Goal: Find contact information: Obtain details needed to contact an individual or organization

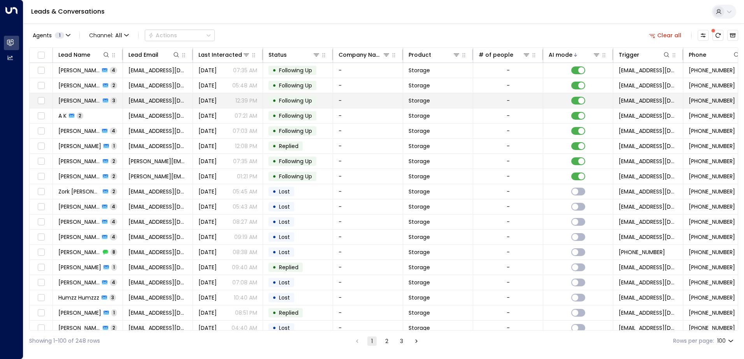
click at [113, 100] on td "[PERSON_NAME] 3" at bounding box center [88, 100] width 70 height 15
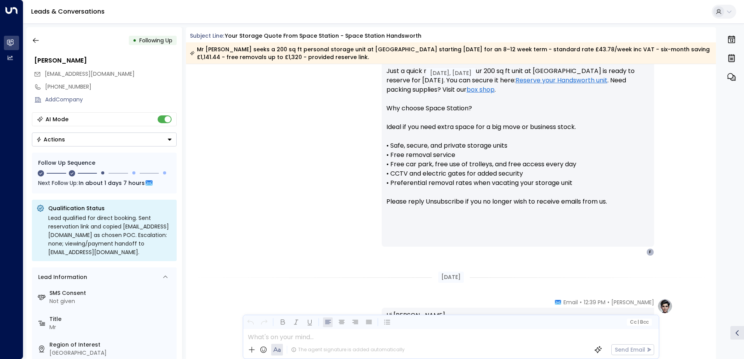
scroll to position [692, 0]
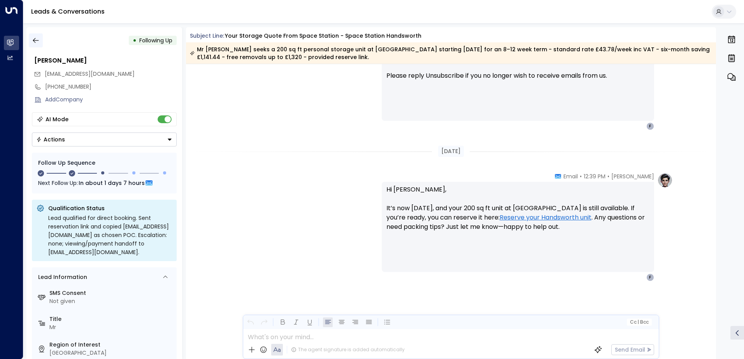
click at [33, 37] on icon "button" at bounding box center [36, 41] width 8 height 8
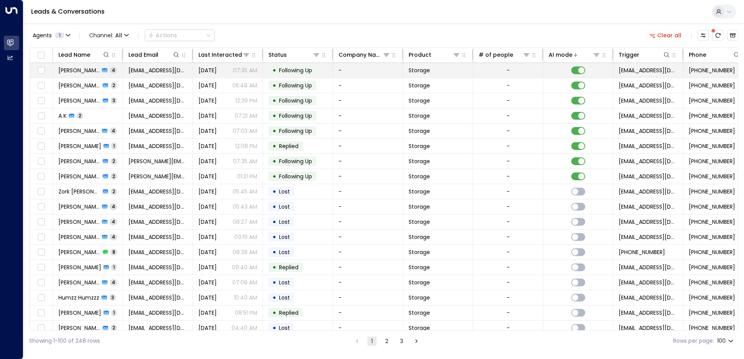
click at [121, 69] on td "[PERSON_NAME] 4" at bounding box center [88, 70] width 70 height 15
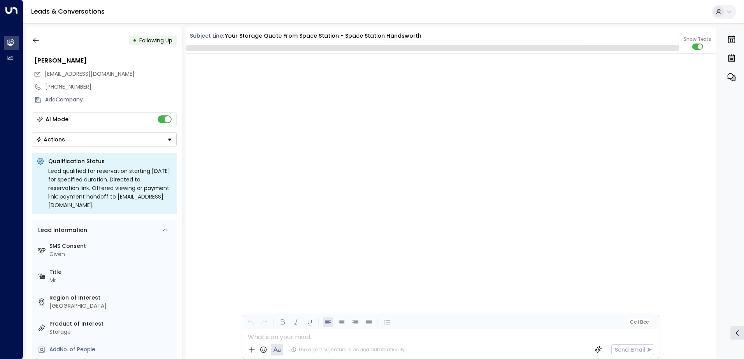
scroll to position [1618, 0]
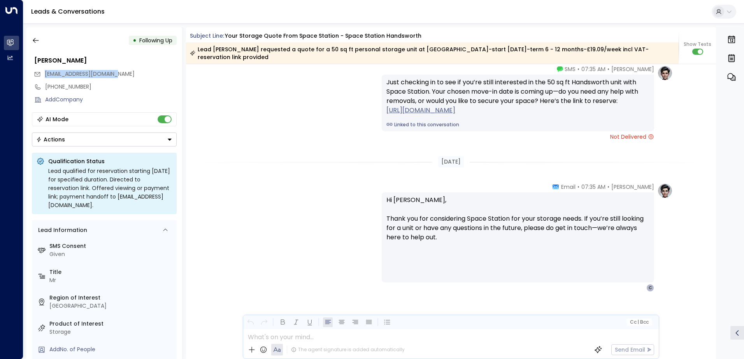
drag, startPoint x: 122, startPoint y: 72, endPoint x: 43, endPoint y: 74, distance: 79.4
click at [43, 74] on div "[EMAIL_ADDRESS][DOMAIN_NAME]" at bounding box center [105, 74] width 143 height 13
drag, startPoint x: 43, startPoint y: 74, endPoint x: 57, endPoint y: 74, distance: 14.4
copy span "[EMAIL_ADDRESS][DOMAIN_NAME]"
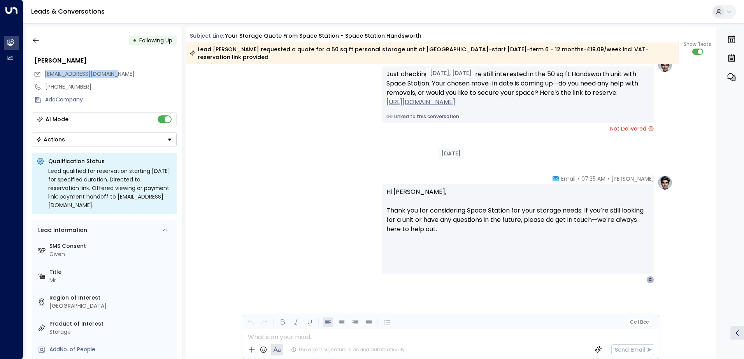
scroll to position [1202, 0]
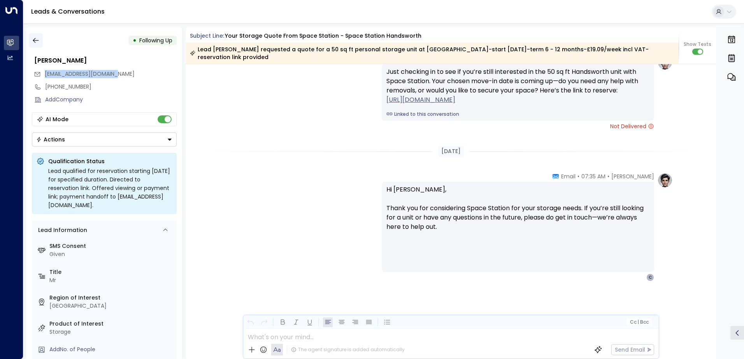
click at [35, 39] on icon "button" at bounding box center [36, 41] width 8 height 8
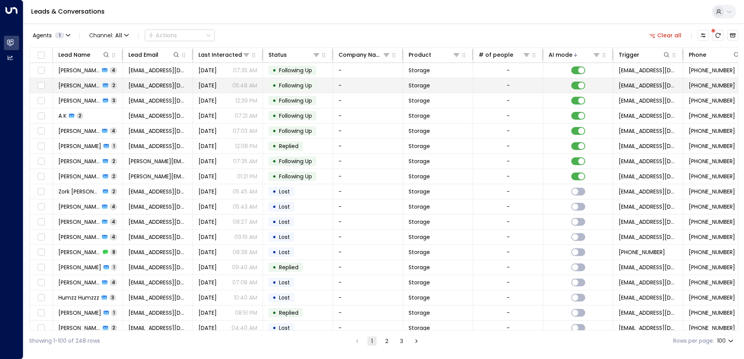
click at [113, 86] on span "2" at bounding box center [113, 85] width 7 height 7
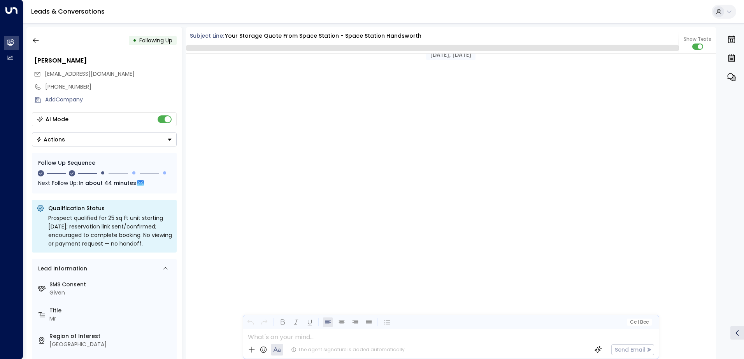
scroll to position [685, 0]
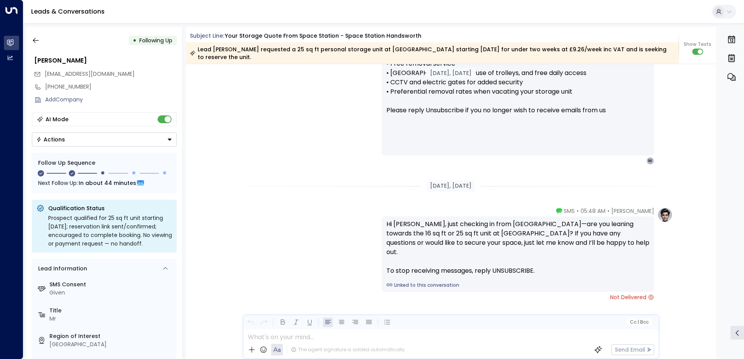
click at [124, 74] on div "[EMAIL_ADDRESS][DOMAIN_NAME]" at bounding box center [105, 74] width 143 height 13
drag, startPoint x: 123, startPoint y: 74, endPoint x: 44, endPoint y: 78, distance: 79.1
click at [44, 78] on div "[EMAIL_ADDRESS][DOMAIN_NAME]" at bounding box center [105, 74] width 143 height 13
drag, startPoint x: 44, startPoint y: 78, endPoint x: 59, endPoint y: 77, distance: 14.8
copy span "[EMAIL_ADDRESS][DOMAIN_NAME]"
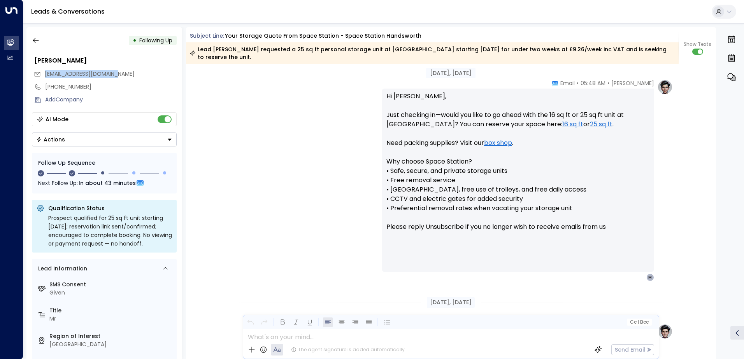
scroll to position [696, 0]
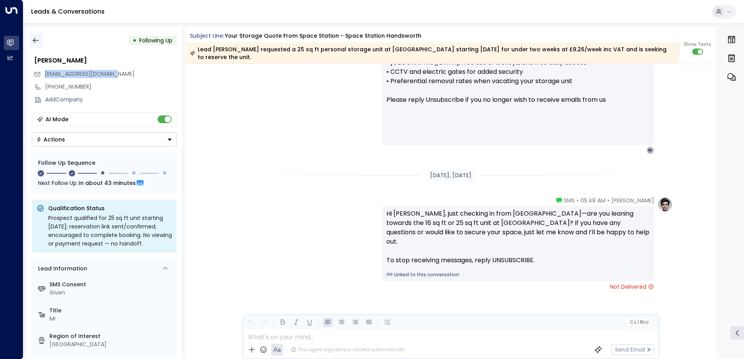
click at [38, 42] on icon "button" at bounding box center [36, 41] width 8 height 8
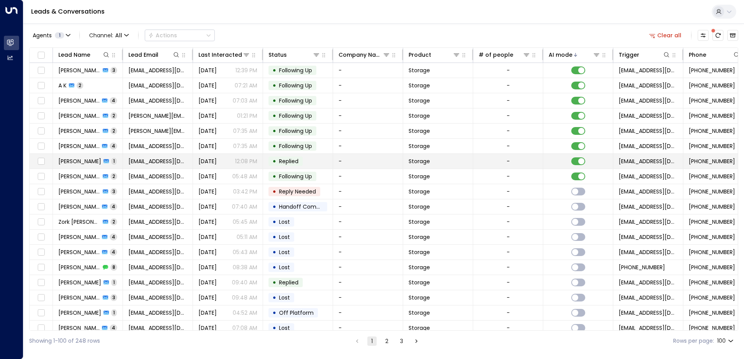
click at [109, 160] on td "[PERSON_NAME] 1" at bounding box center [88, 161] width 70 height 15
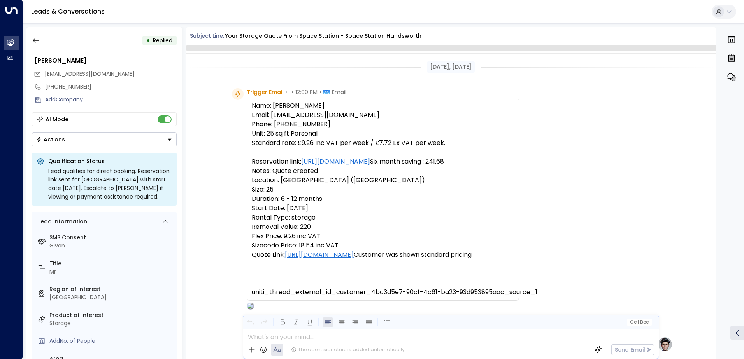
scroll to position [293, 0]
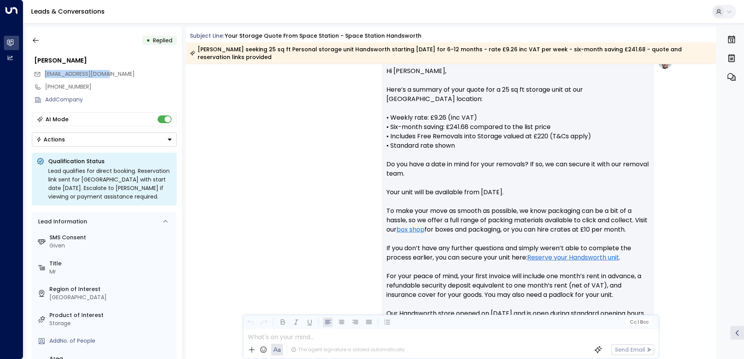
drag, startPoint x: 112, startPoint y: 73, endPoint x: 46, endPoint y: 78, distance: 66.7
click at [46, 78] on div "[EMAIL_ADDRESS][DOMAIN_NAME]" at bounding box center [105, 74] width 143 height 13
drag, startPoint x: 46, startPoint y: 78, endPoint x: 63, endPoint y: 75, distance: 18.2
copy span "[EMAIL_ADDRESS][DOMAIN_NAME]"
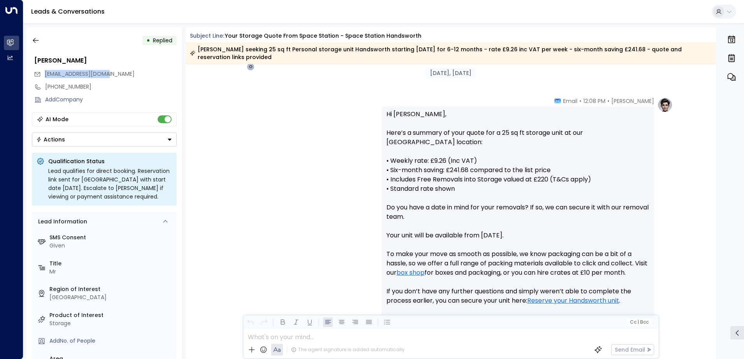
scroll to position [272, 0]
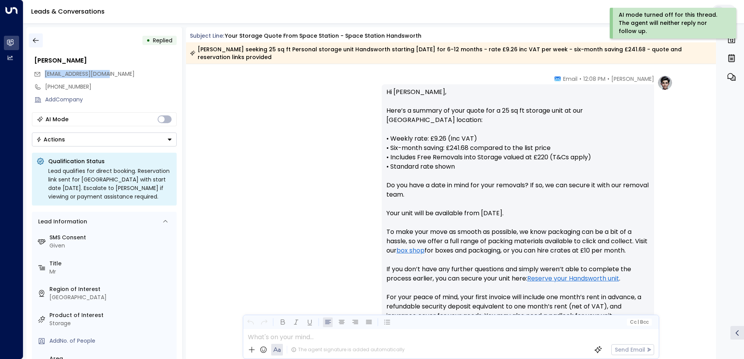
click at [35, 38] on icon "button" at bounding box center [36, 41] width 8 height 8
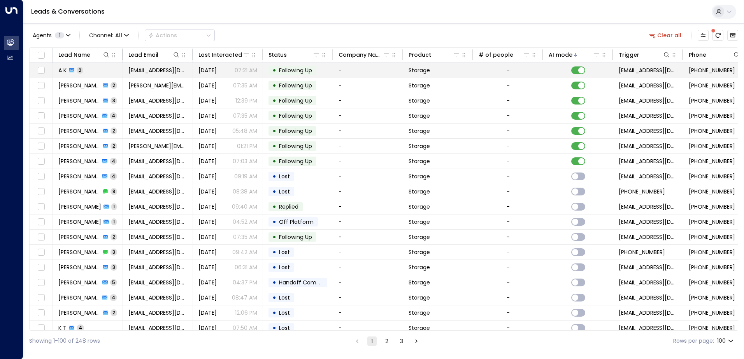
click at [101, 70] on td "A K 2" at bounding box center [88, 70] width 70 height 15
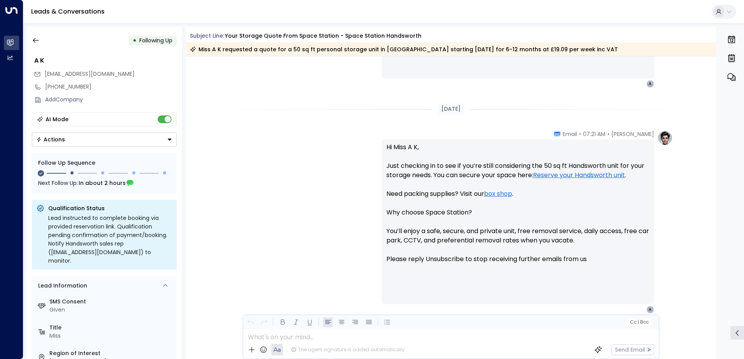
scroll to position [626, 0]
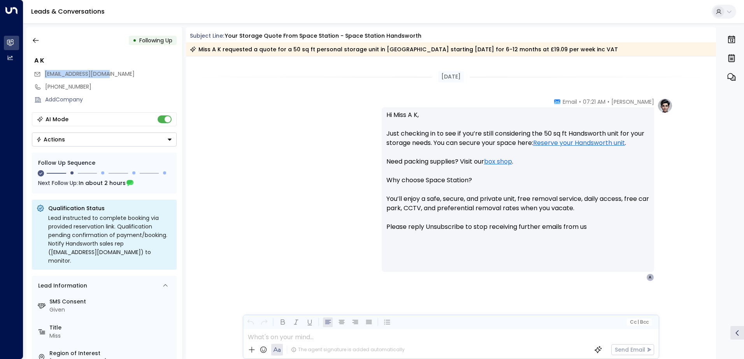
drag, startPoint x: 114, startPoint y: 74, endPoint x: 44, endPoint y: 77, distance: 70.9
click at [44, 77] on div "[EMAIL_ADDRESS][DOMAIN_NAME]" at bounding box center [105, 74] width 143 height 13
drag, startPoint x: 44, startPoint y: 77, endPoint x: 62, endPoint y: 75, distance: 18.8
copy span "[EMAIL_ADDRESS][DOMAIN_NAME]"
click at [38, 44] on icon "button" at bounding box center [36, 41] width 8 height 8
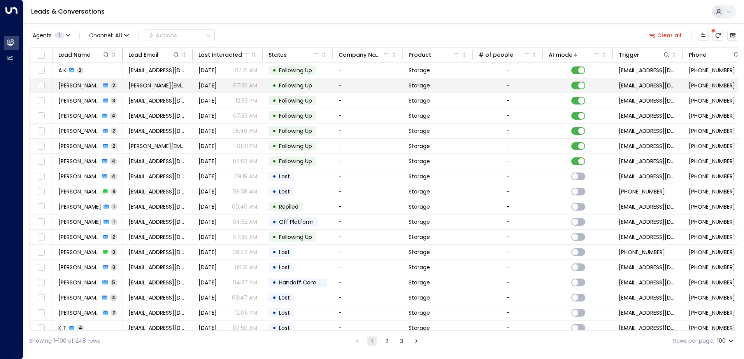
click at [112, 87] on td "[PERSON_NAME] 2" at bounding box center [88, 85] width 70 height 15
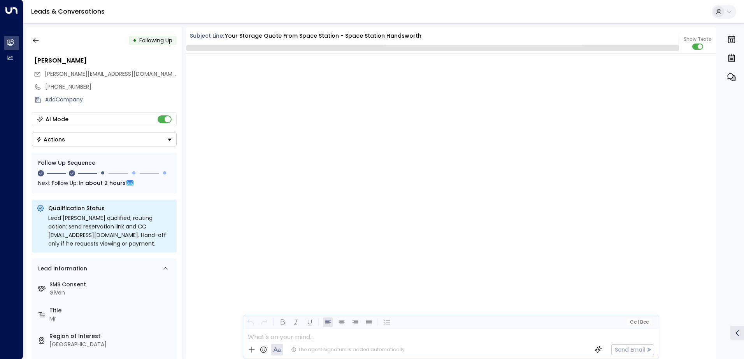
scroll to position [657, 0]
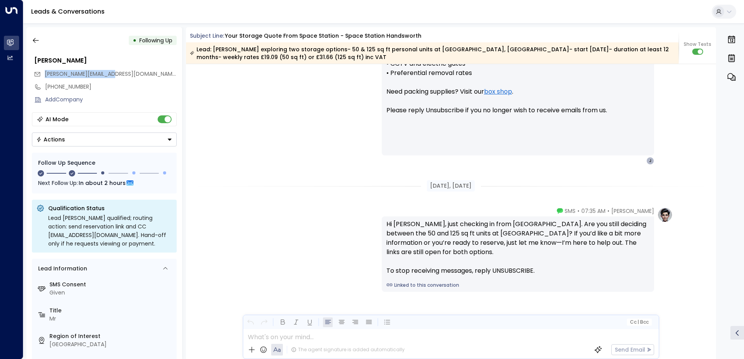
drag, startPoint x: 109, startPoint y: 75, endPoint x: 44, endPoint y: 78, distance: 64.6
click at [44, 78] on div "[PERSON_NAME][EMAIL_ADDRESS][DOMAIN_NAME]" at bounding box center [105, 74] width 143 height 13
drag, startPoint x: 44, startPoint y: 78, endPoint x: 59, endPoint y: 75, distance: 14.7
copy span "[PERSON_NAME][EMAIL_ADDRESS][DOMAIN_NAME]"
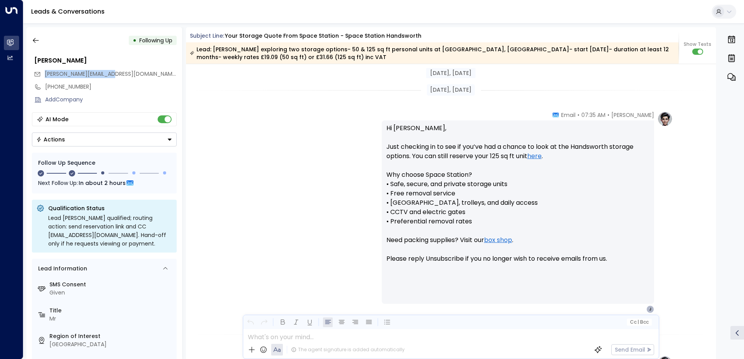
scroll to position [629, 0]
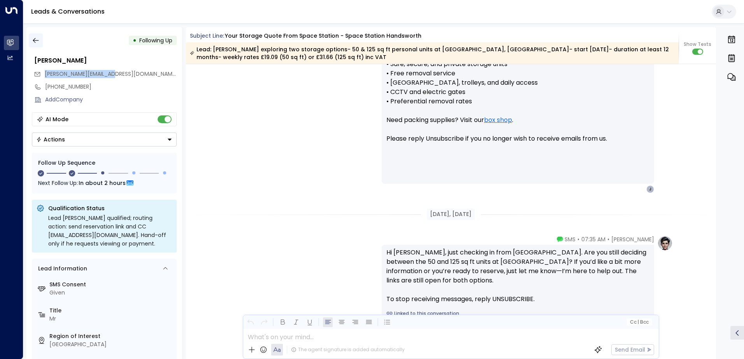
click at [36, 41] on icon "button" at bounding box center [36, 41] width 8 height 8
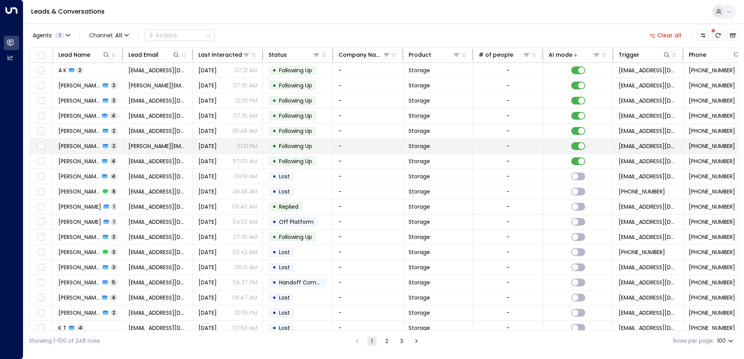
click at [112, 147] on td "[PERSON_NAME] 2" at bounding box center [88, 146] width 70 height 15
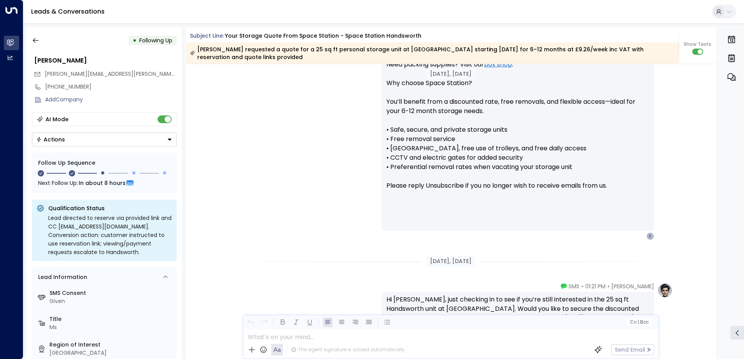
scroll to position [806, 0]
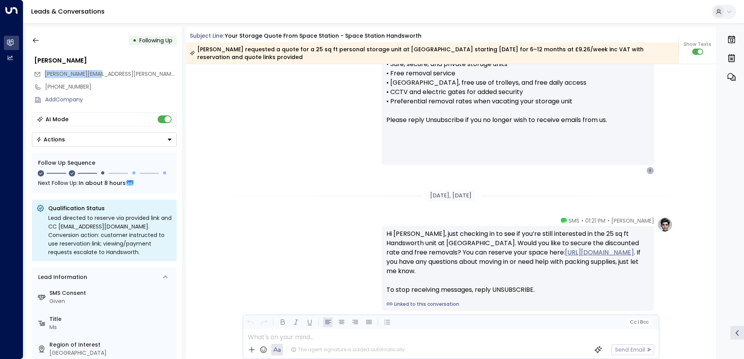
drag, startPoint x: 102, startPoint y: 72, endPoint x: 44, endPoint y: 77, distance: 57.7
click at [44, 77] on div "[PERSON_NAME][EMAIL_ADDRESS][PERSON_NAME][DOMAIN_NAME]" at bounding box center [105, 74] width 143 height 13
drag, startPoint x: 44, startPoint y: 77, endPoint x: 59, endPoint y: 75, distance: 15.2
copy span "[PERSON_NAME][EMAIL_ADDRESS][PERSON_NAME][DOMAIN_NAME]"
click at [36, 42] on icon "button" at bounding box center [36, 41] width 8 height 8
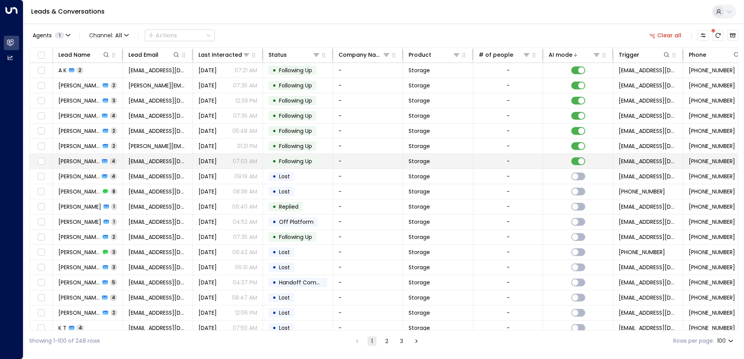
click at [114, 162] on td "[PERSON_NAME] 4" at bounding box center [88, 161] width 70 height 15
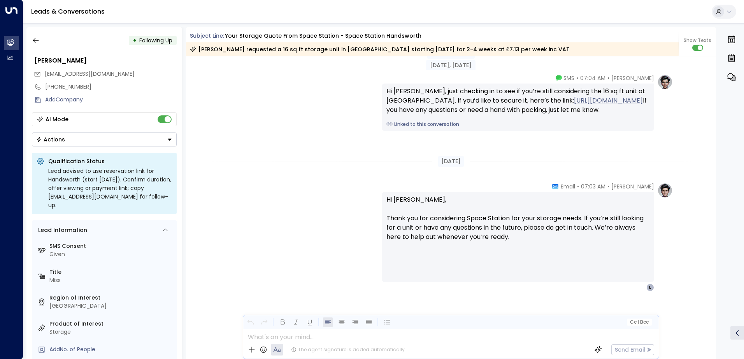
scroll to position [1155, 0]
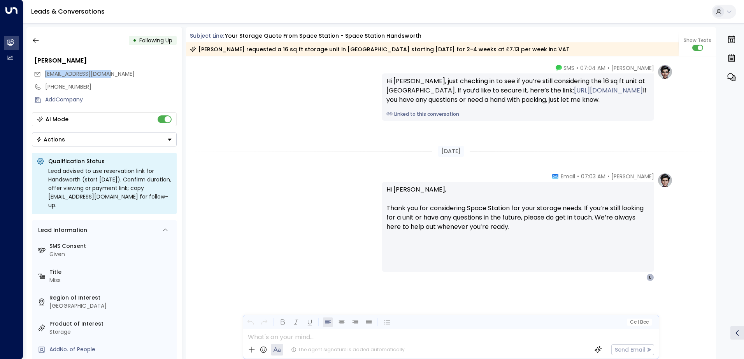
drag, startPoint x: 119, startPoint y: 75, endPoint x: 45, endPoint y: 76, distance: 73.9
click at [45, 76] on div "[EMAIL_ADDRESS][DOMAIN_NAME]" at bounding box center [105, 74] width 143 height 13
drag, startPoint x: 45, startPoint y: 76, endPoint x: 60, endPoint y: 74, distance: 14.9
copy span "[EMAIL_ADDRESS][DOMAIN_NAME]"
click at [32, 41] on icon "button" at bounding box center [36, 41] width 8 height 8
